Goal: Answer question/provide support

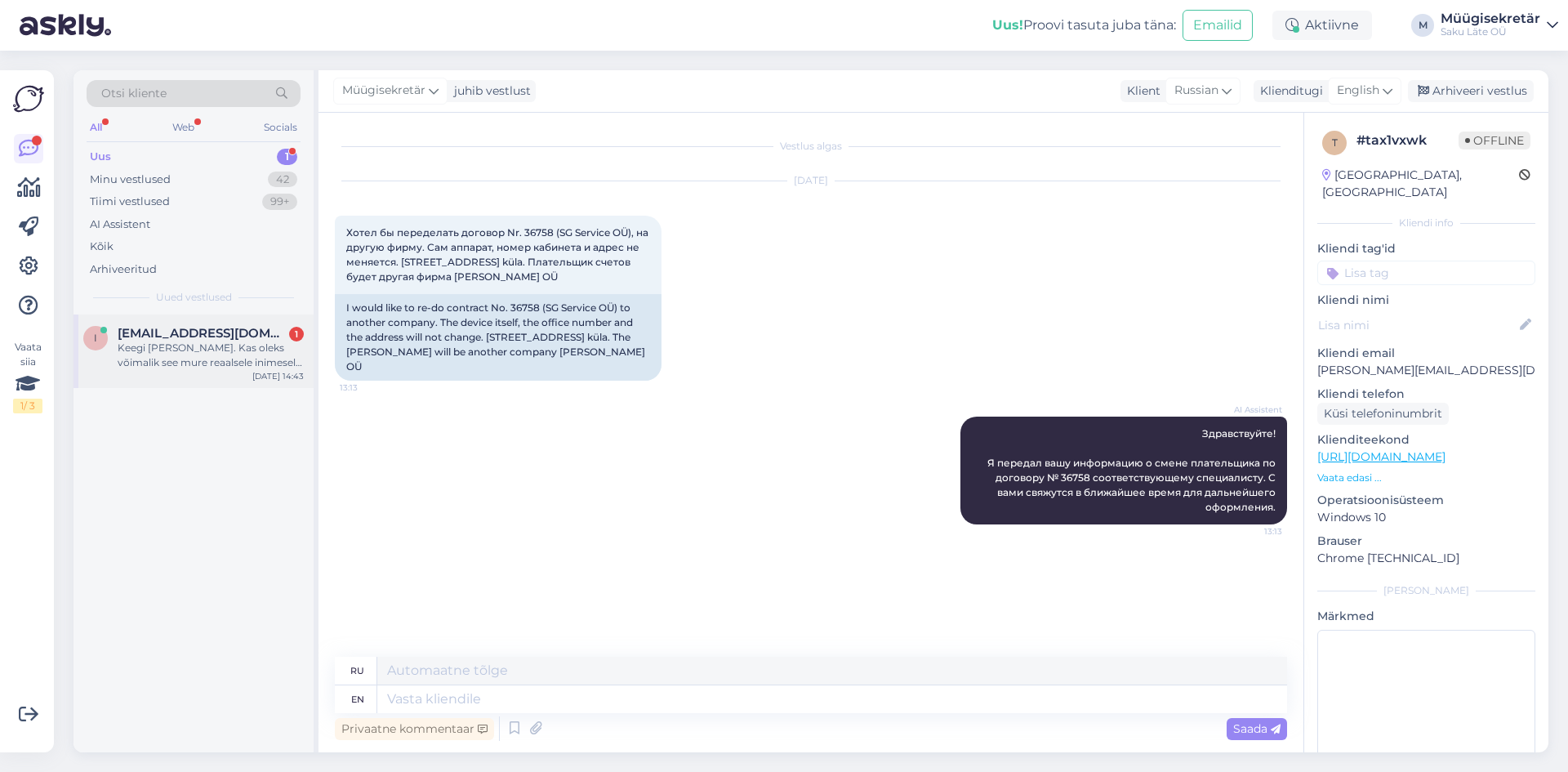
click at [215, 342] on div "Keegi [PERSON_NAME]. Kas oleks võimalik see mure reaalsele inimesele edasi anda…" at bounding box center [211, 355] width 186 height 30
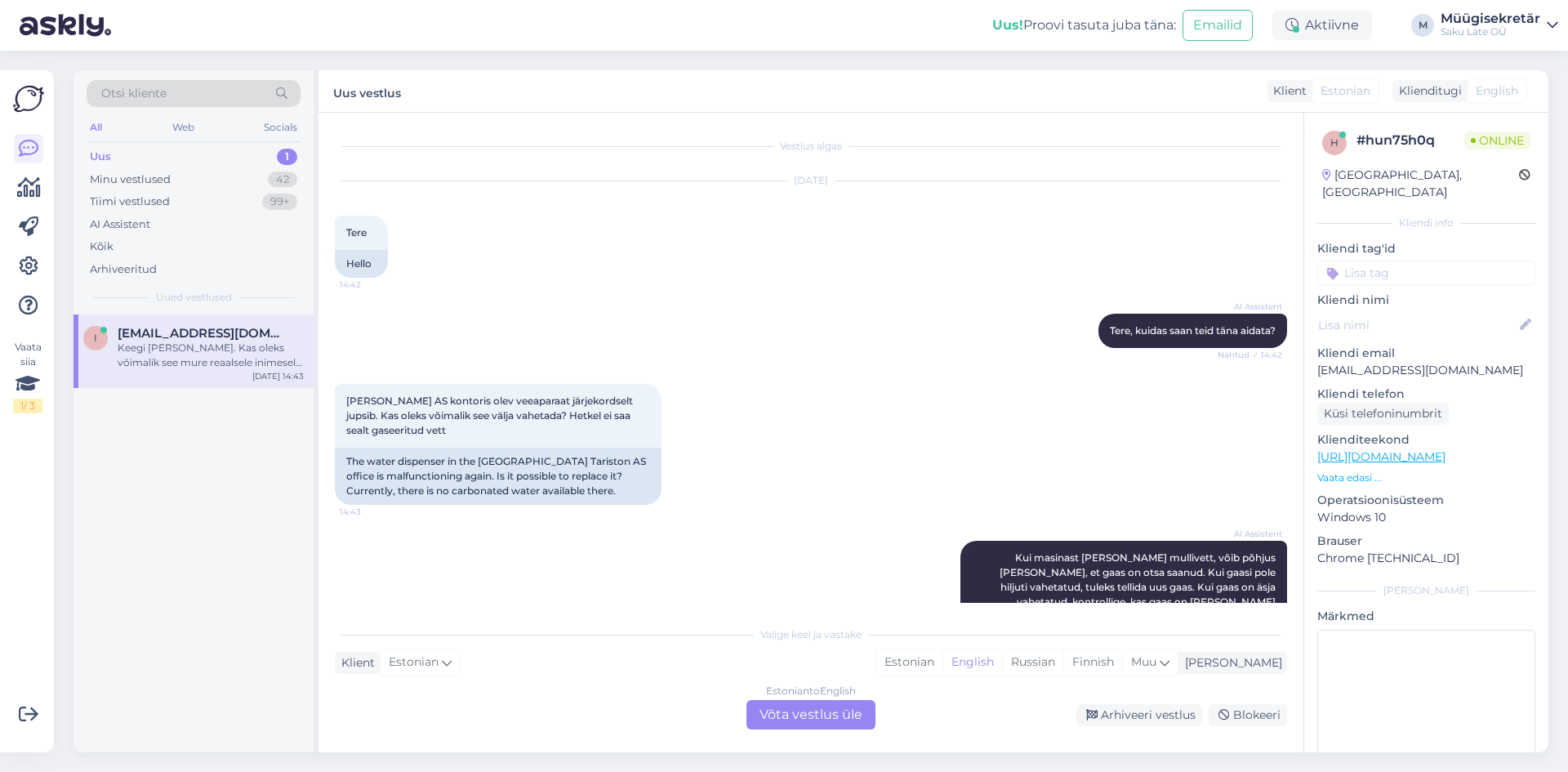
click at [845, 725] on div "Estonian to English Võta vestlus üle" at bounding box center [812, 714] width 129 height 30
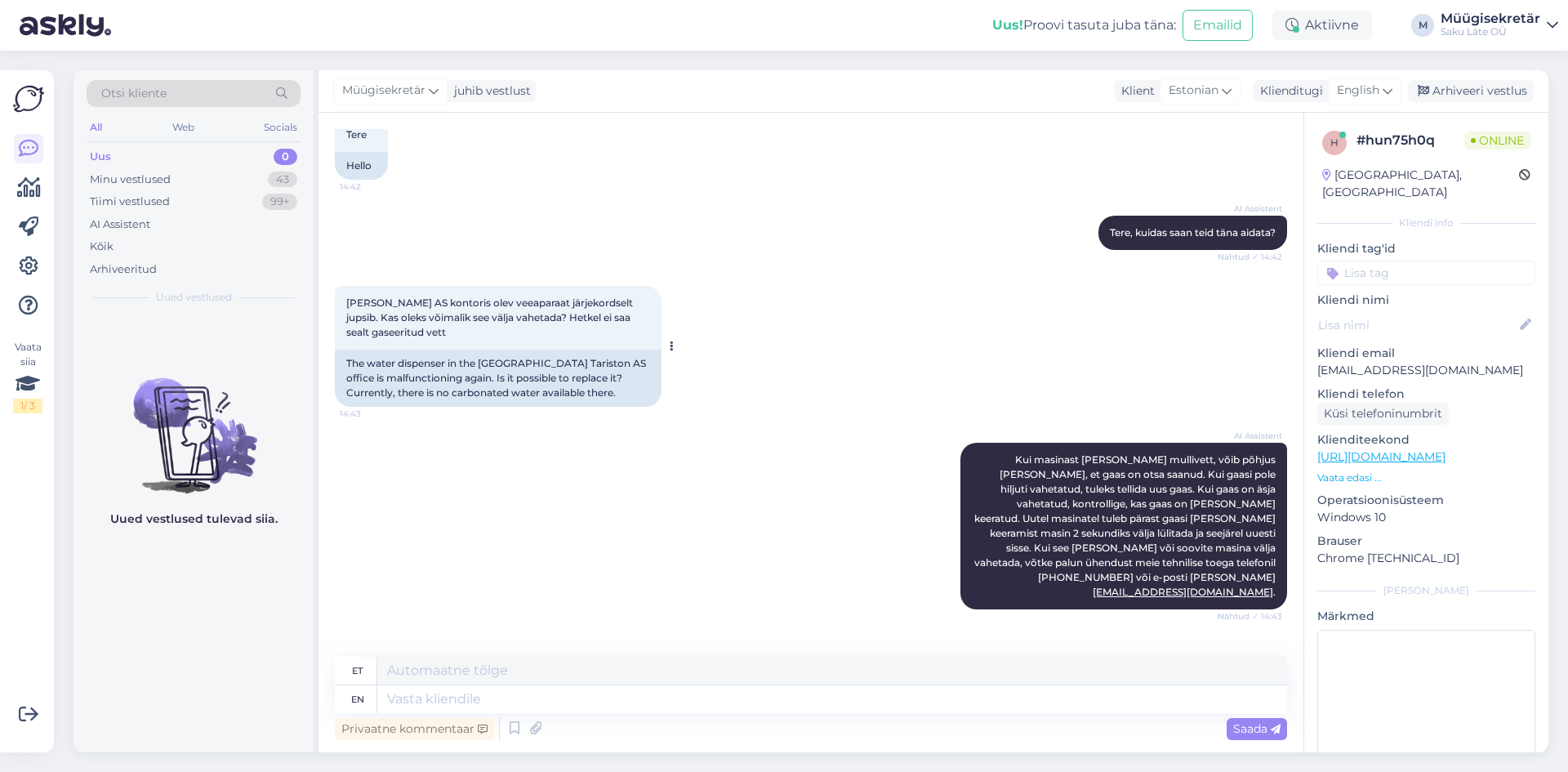
scroll to position [240, 0]
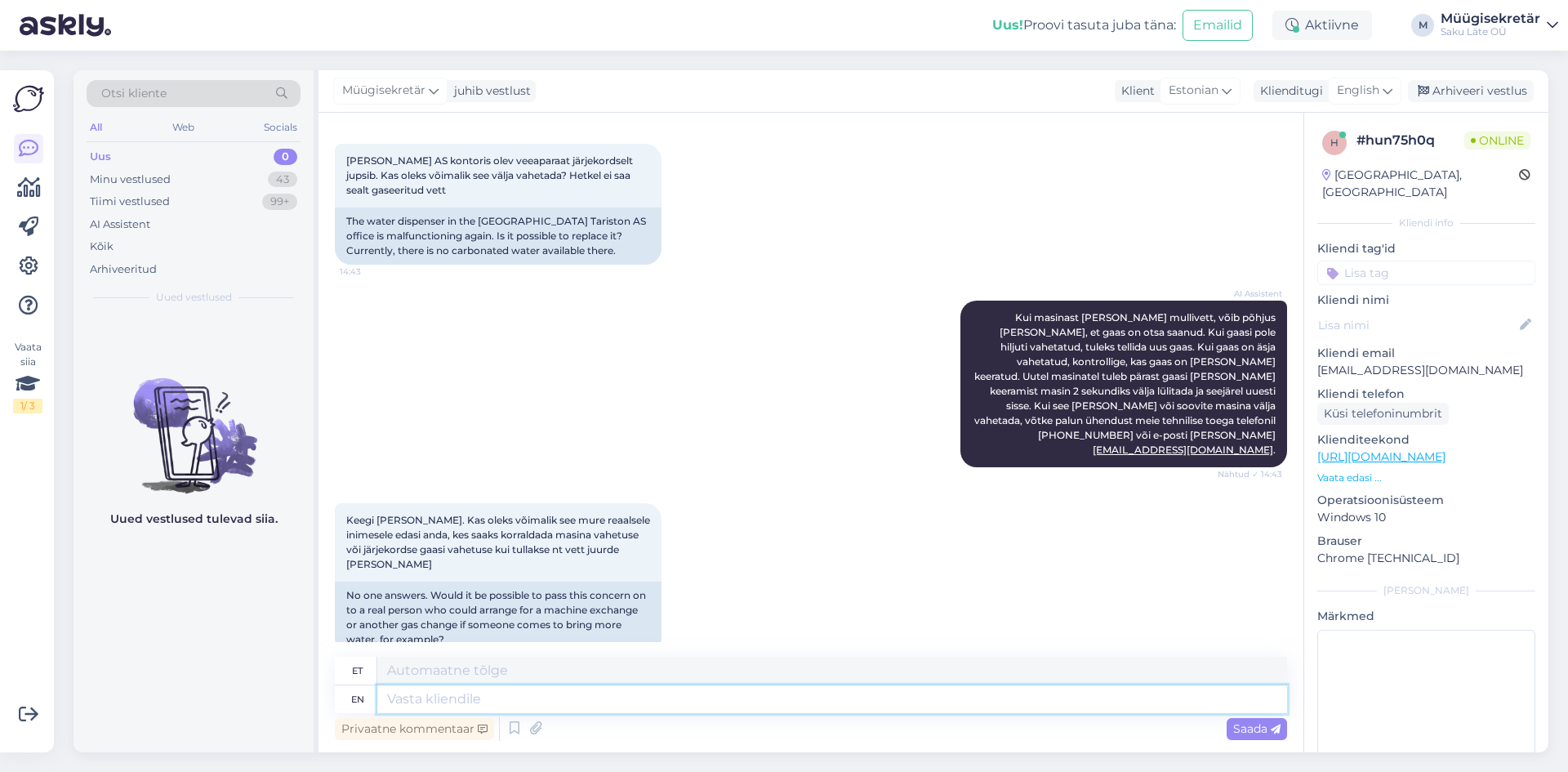
click at [738, 706] on textarea at bounding box center [832, 699] width 910 height 28
type textarea "Edastasime i"
type textarea "Edastasime"
type textarea "Edastasime info me"
type textarea "Edastasime info"
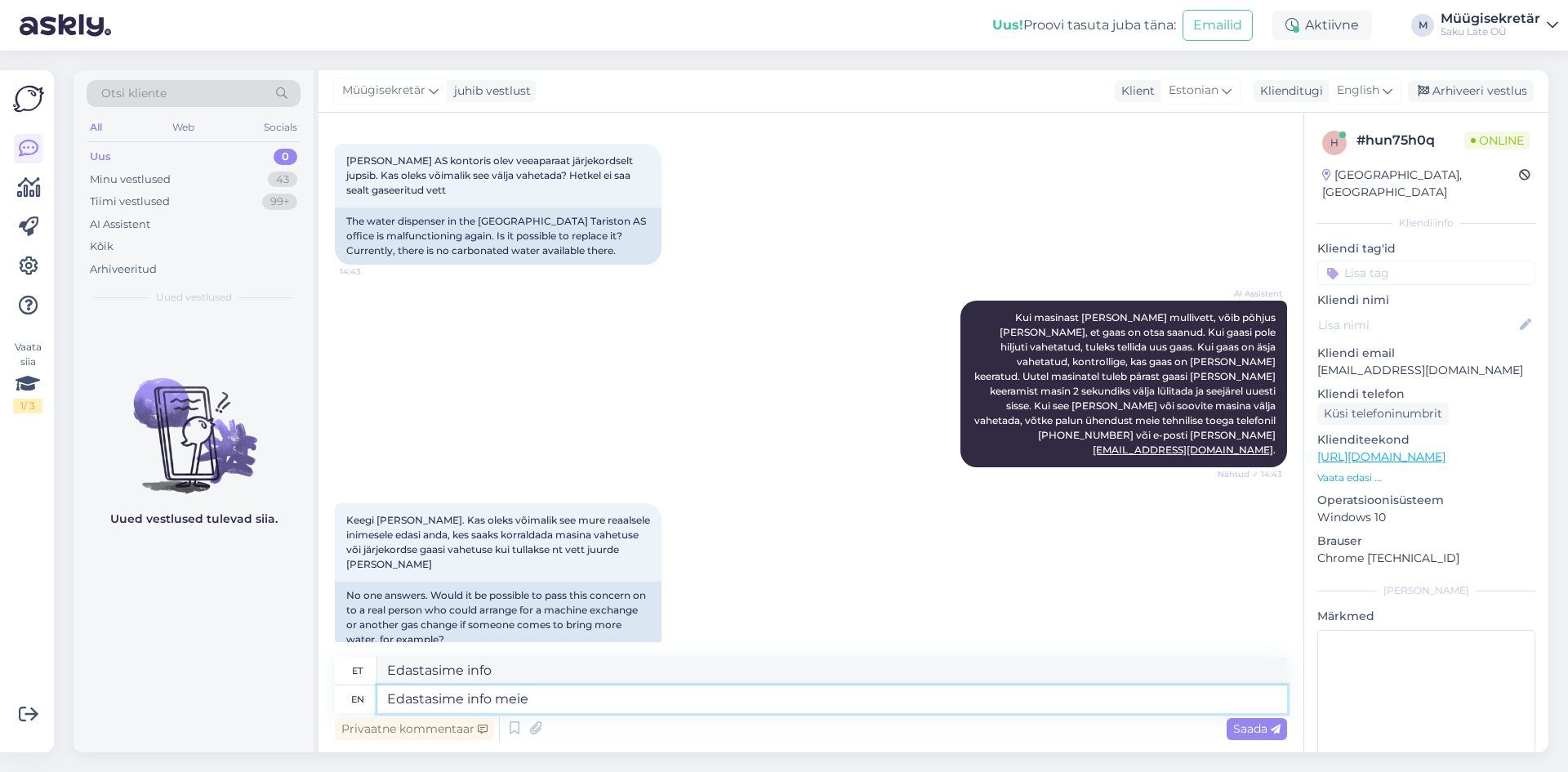
type textarea "Edastasime info meie"
type textarea "Edastame info meie"
type textarea "Edastasime info meie tehnililsele"
type textarea "Edastame info meie tehnililsele"
type textarea "Edastasime info meie tehnililsele to"
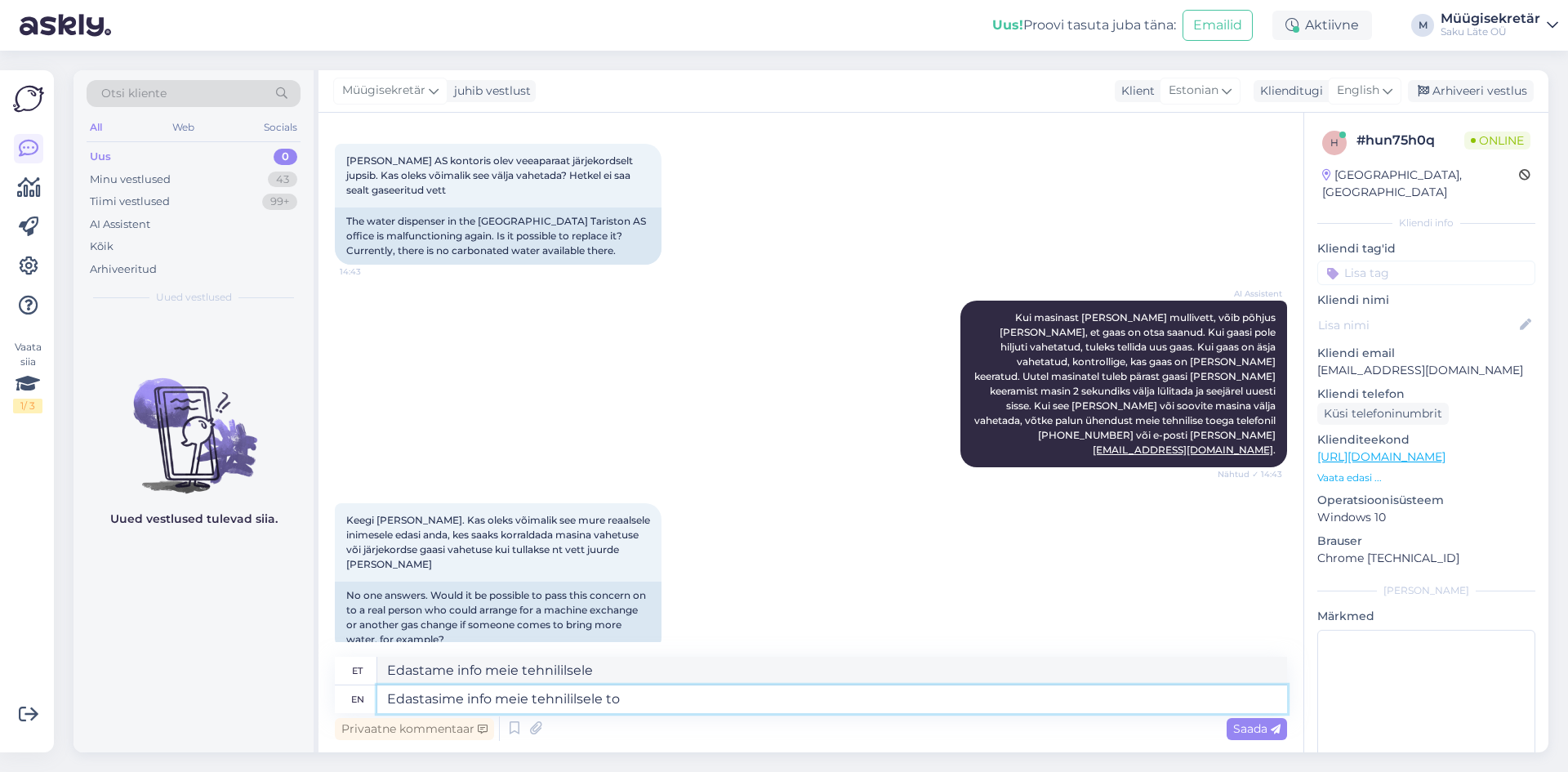
type textarea "Edastame info meie tehnililsele to"
type textarea "Edastasime info meie tehnililsele toele."
type textarea "Edastame info meie tehnililsele toele."
click at [576, 699] on textarea "Edastasime info meie tehnililsele toele." at bounding box center [832, 699] width 910 height 28
type textarea "Edastasime info meie tehnilisele toele."
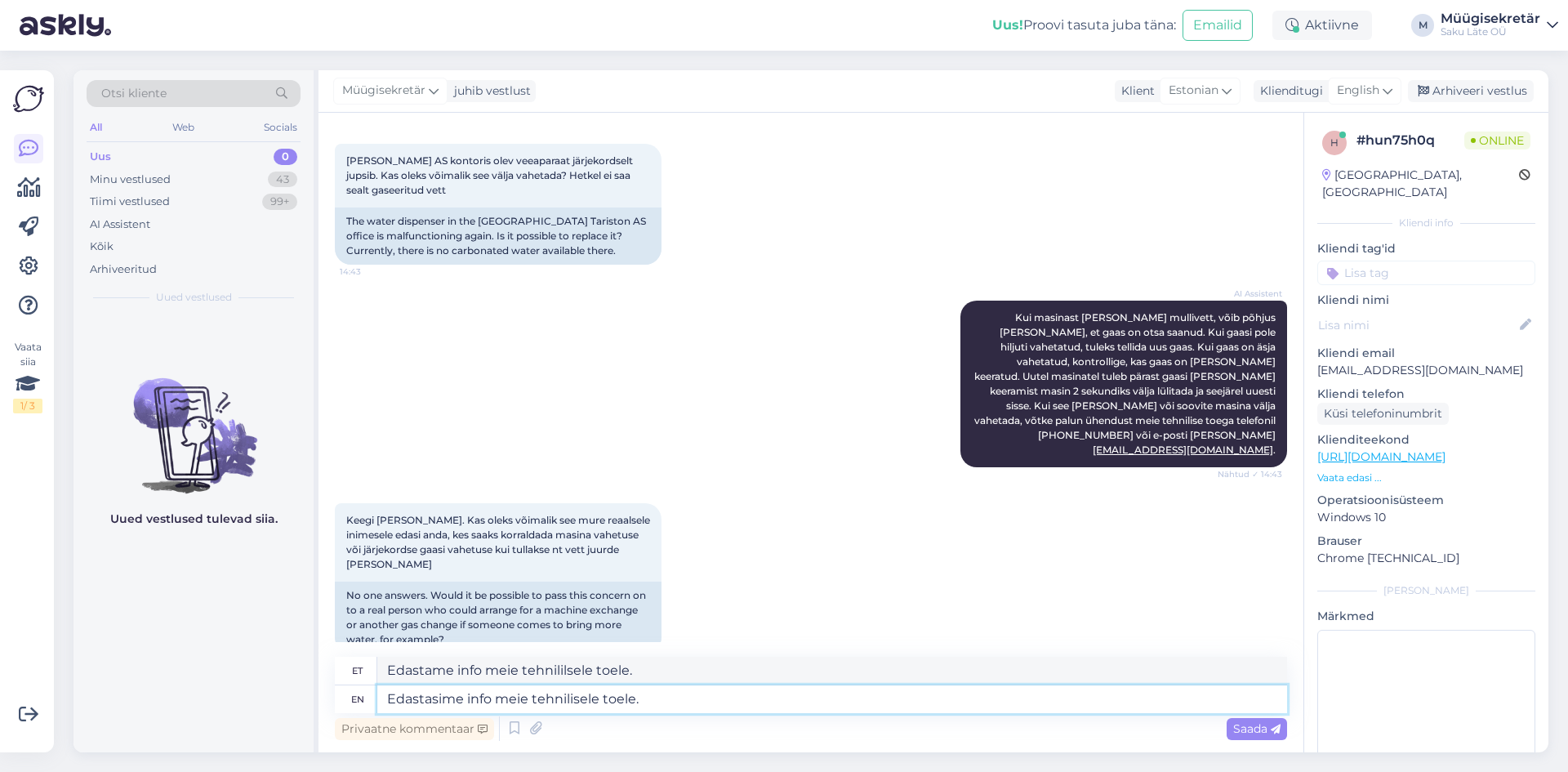
type textarea "Edastasime info meie tehnilisele toele."
click at [693, 702] on textarea "Edastasime info meie tehnilisele toele." at bounding box center [832, 699] width 910 height 28
type textarea "Edastasime info meie tehnilisele toele."
click at [1273, 734] on icon at bounding box center [1275, 728] width 10 height 10
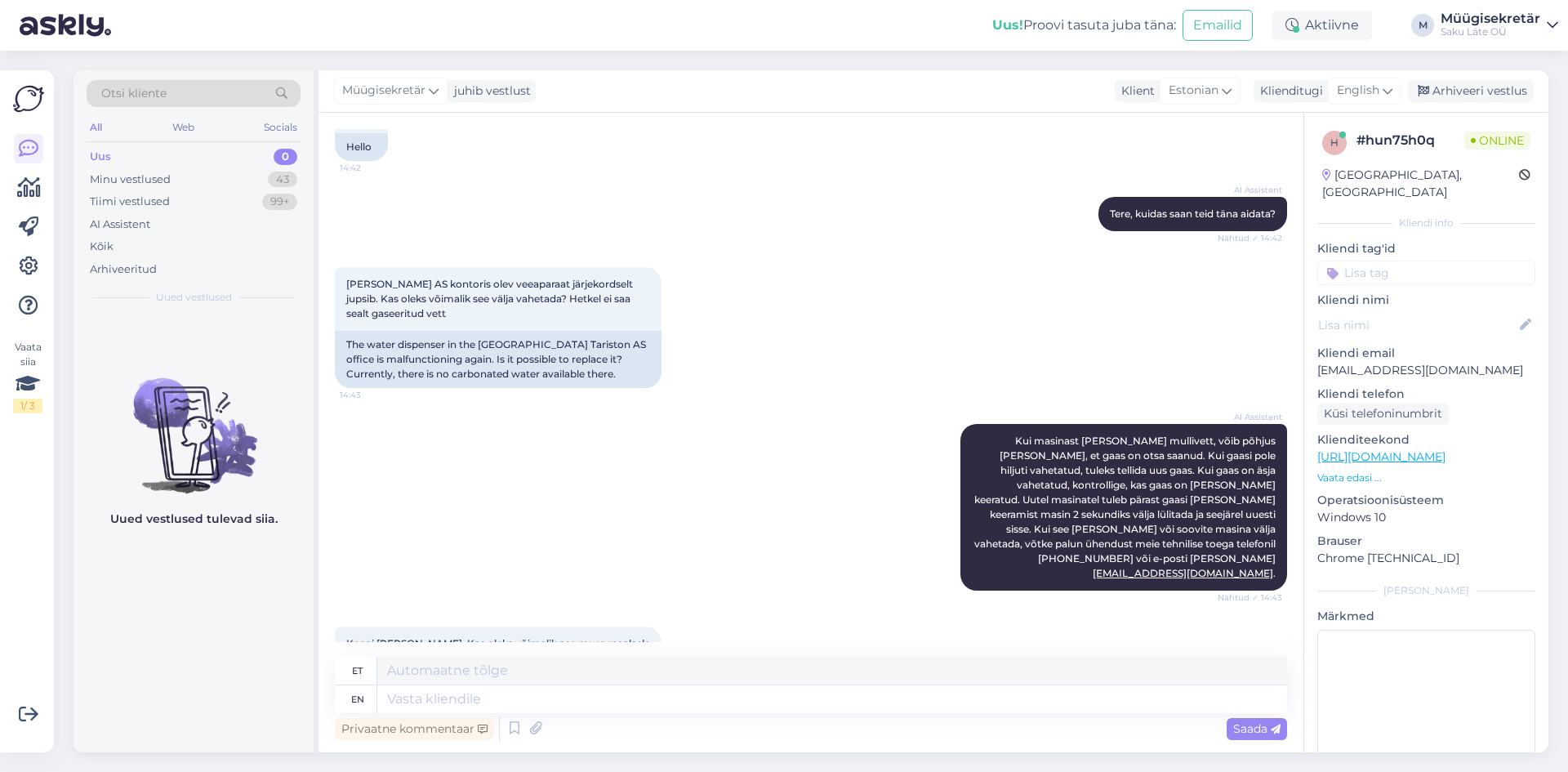
scroll to position [93, 0]
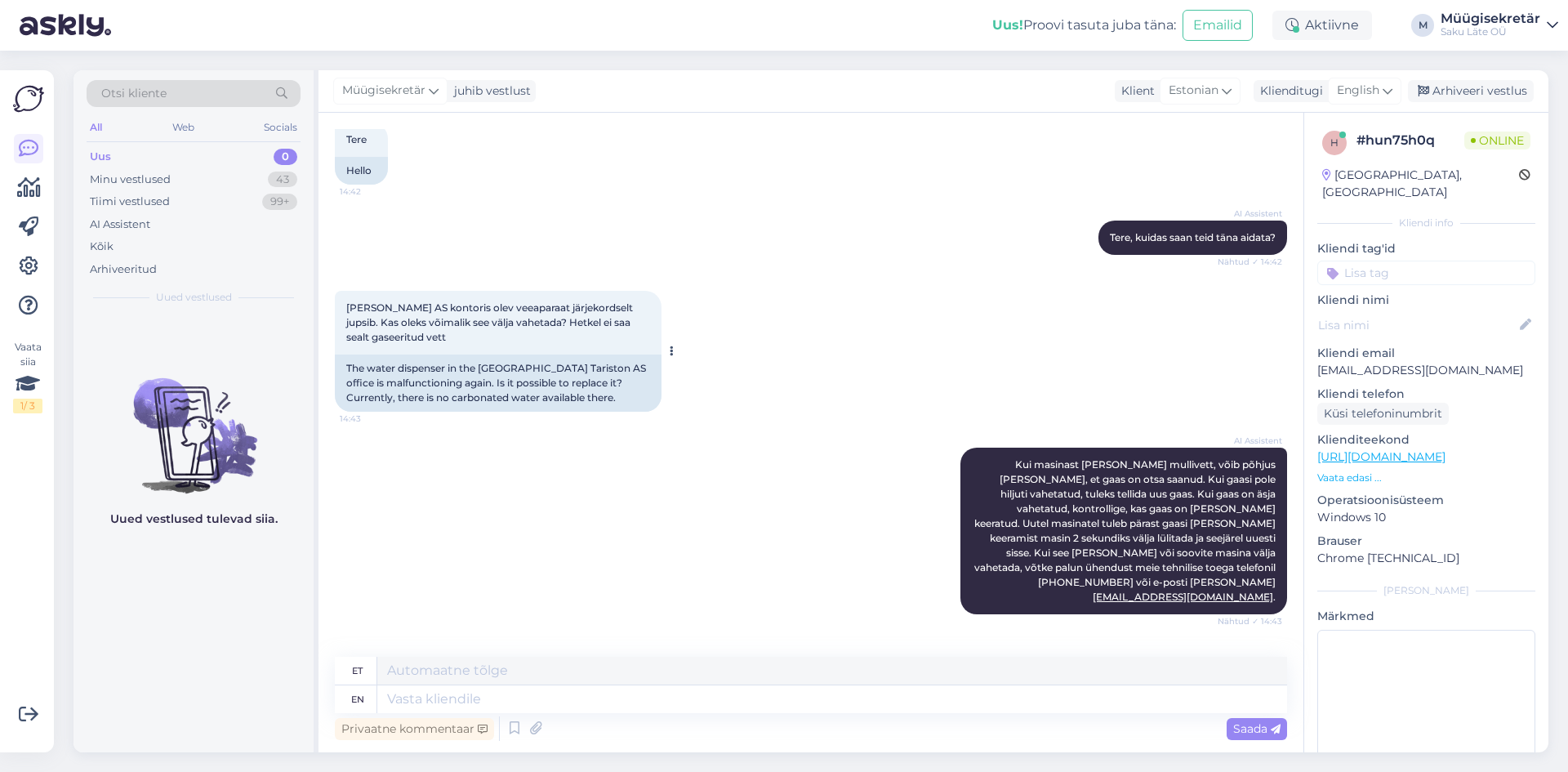
drag, startPoint x: 461, startPoint y: 340, endPoint x: 349, endPoint y: 307, distance: 116.8
click at [349, 307] on div "[PERSON_NAME] AS kontoris olev veeaparaat järjekordselt jupsib. Kas oleks võima…" at bounding box center [498, 322] width 327 height 64
copy span "[PERSON_NAME] AS kontoris olev veeaparaat järjekordselt jupsib. Kas oleks võima…"
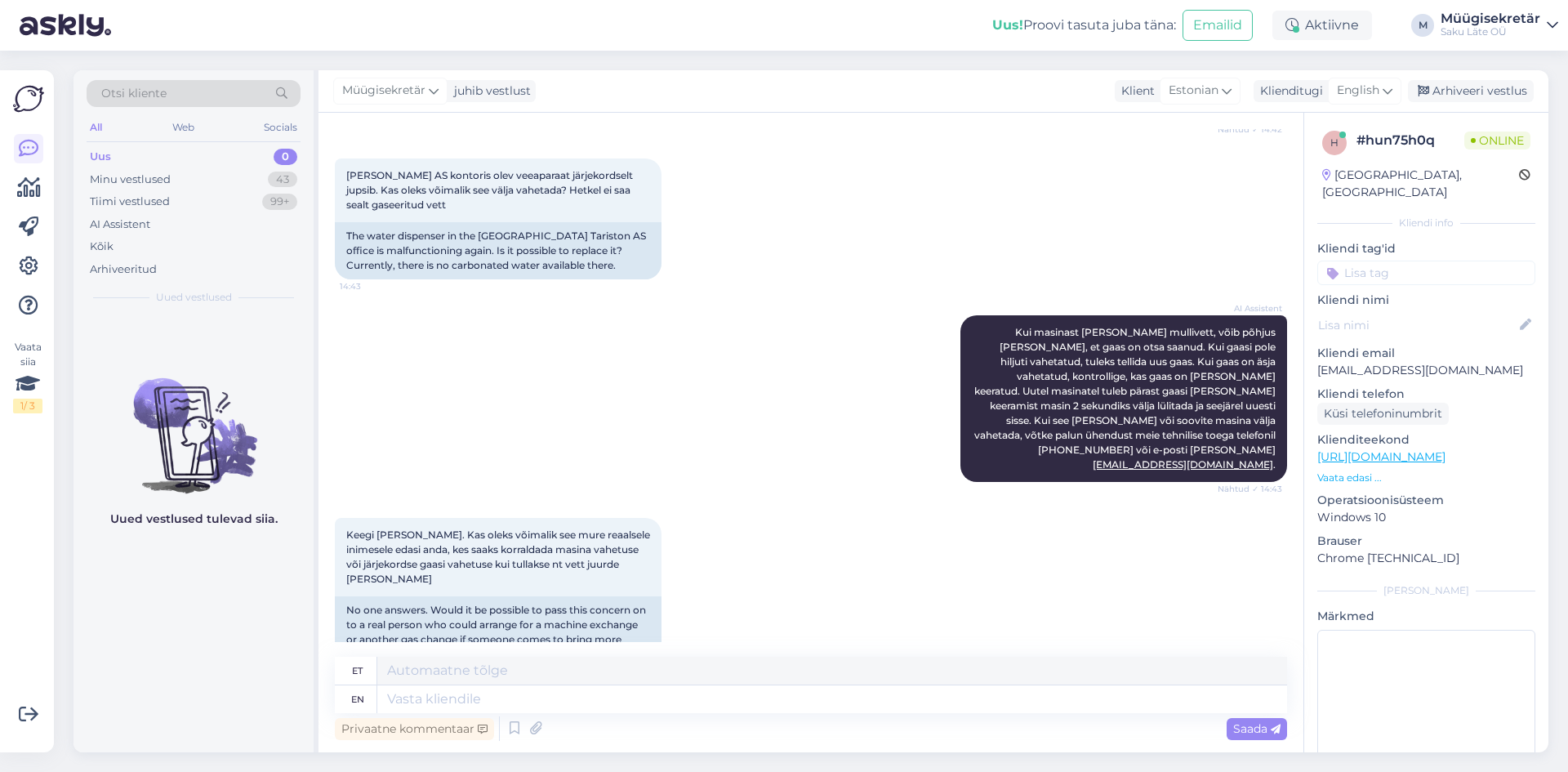
scroll to position [338, 0]
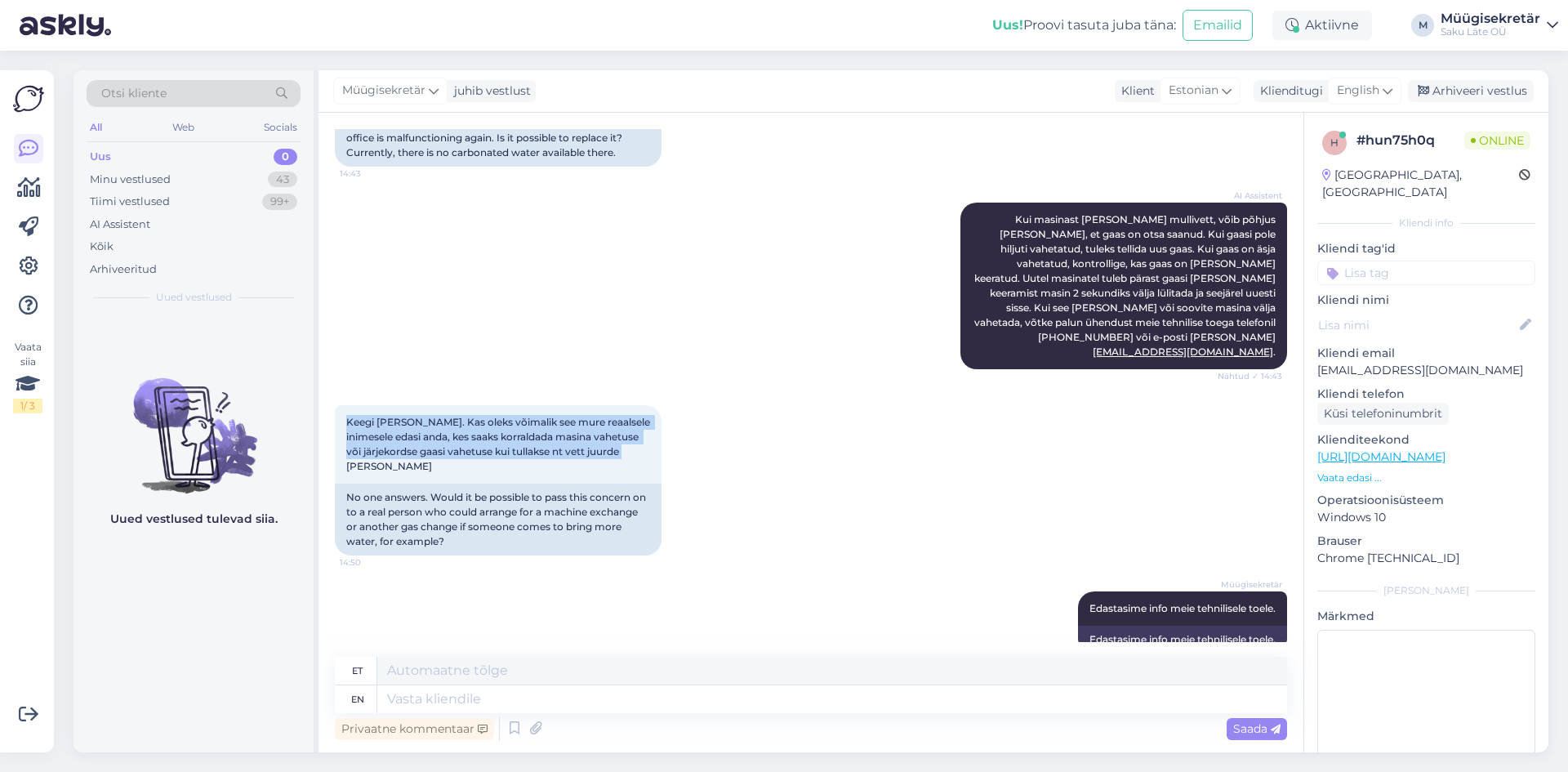
drag, startPoint x: 402, startPoint y: 447, endPoint x: 327, endPoint y: 391, distance: 93.6
click at [327, 391] on div "Vestlus algas [DATE] Tere 14:42 Hello AI Assistent [PERSON_NAME], kuidas saan t…" at bounding box center [812, 432] width 985 height 639
copy span "Keegi [PERSON_NAME]. Kas oleks võimalik see mure reaalsele inimesele edasi anda…"
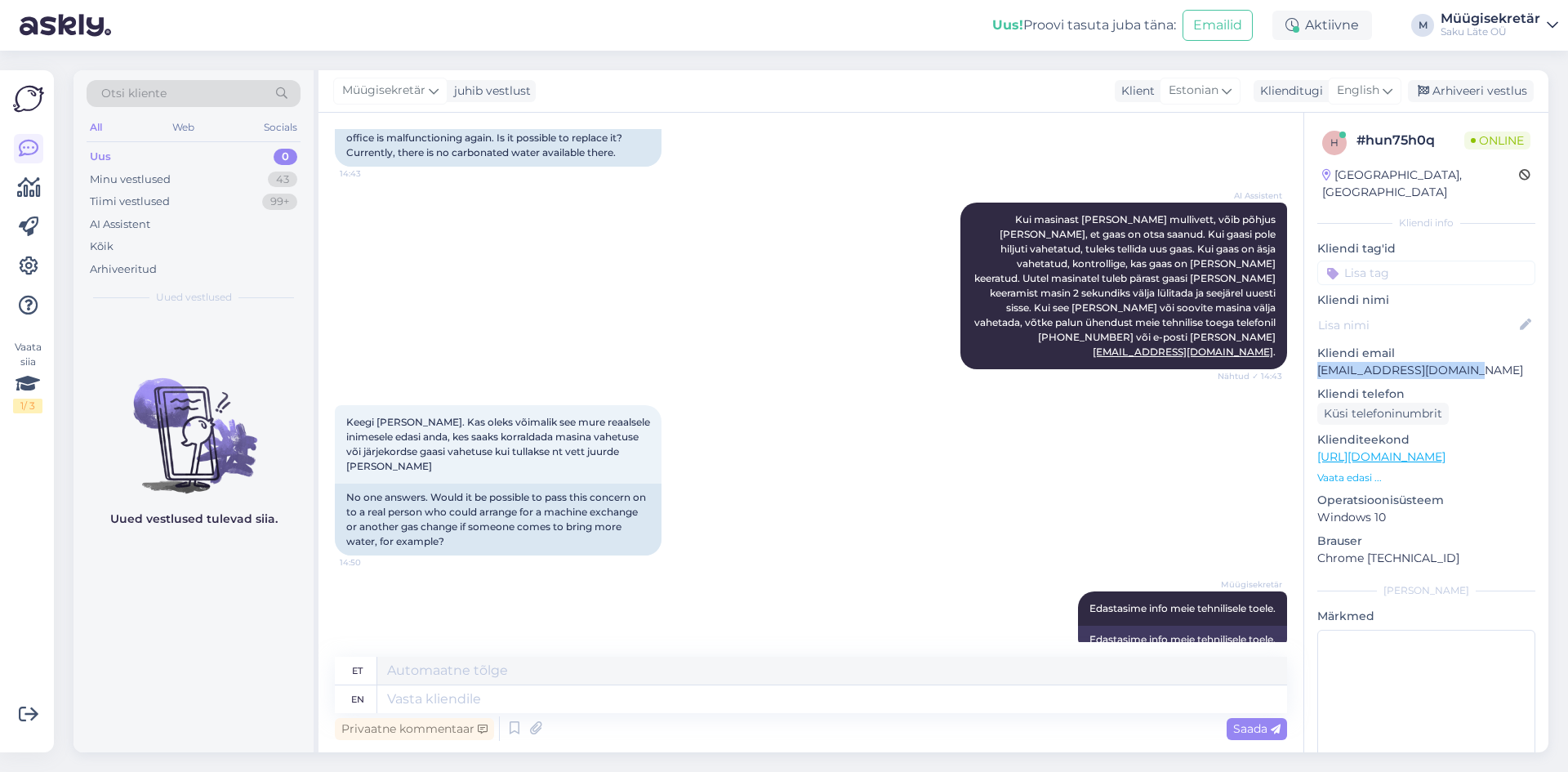
drag, startPoint x: 1453, startPoint y: 355, endPoint x: 1316, endPoint y: 360, distance: 137.1
click at [1316, 360] on div "h # hun75h0q Online [GEOGRAPHIC_DATA], [GEOGRAPHIC_DATA] Kliendi info Kliendi t…" at bounding box center [1426, 457] width 245 height 688
copy p "[EMAIL_ADDRESS][DOMAIN_NAME]"
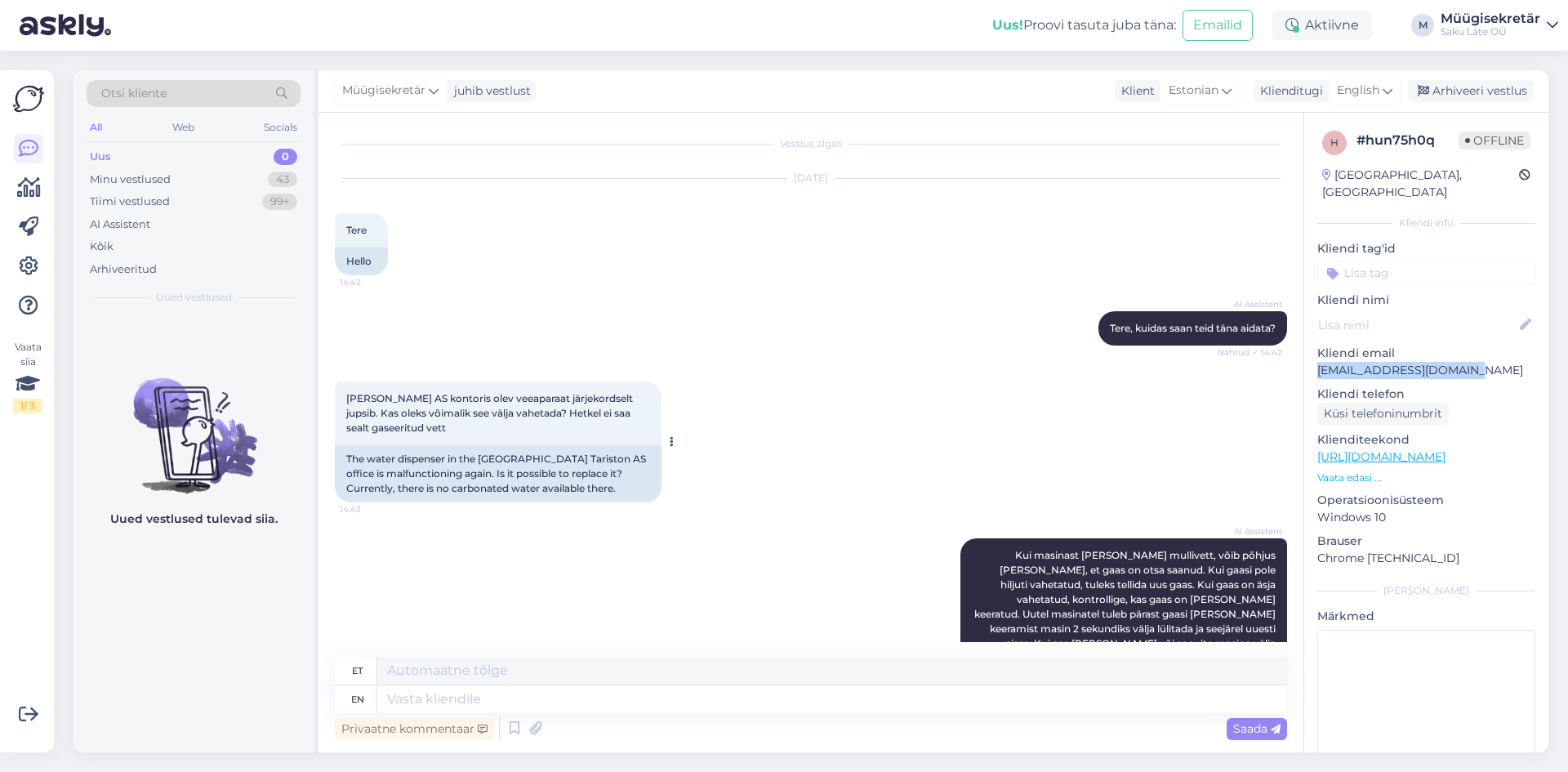
scroll to position [0, 0]
